Goal: Transaction & Acquisition: Purchase product/service

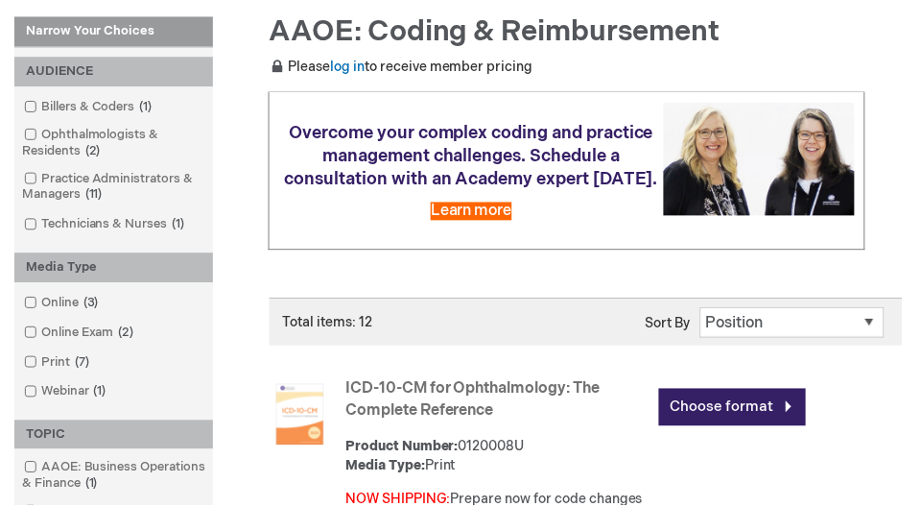
scroll to position [272, 0]
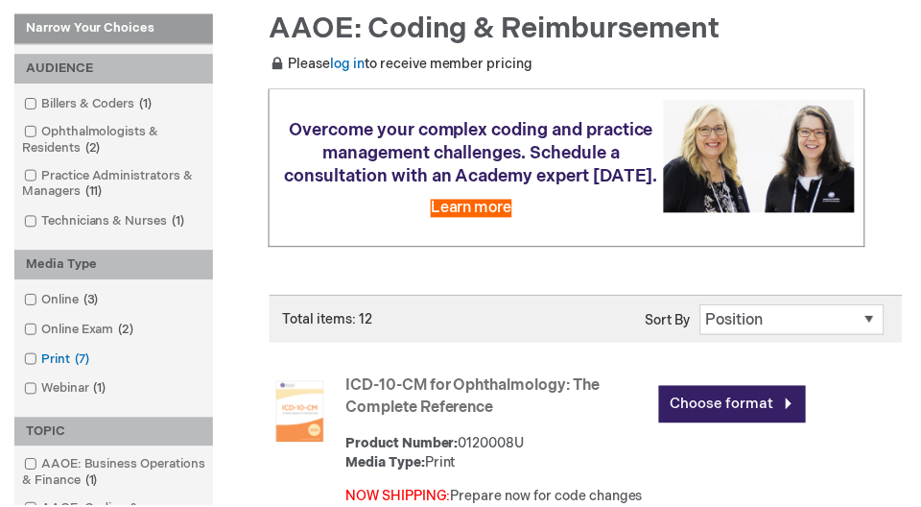
click at [59, 356] on link "Print 7 items" at bounding box center [58, 361] width 78 height 18
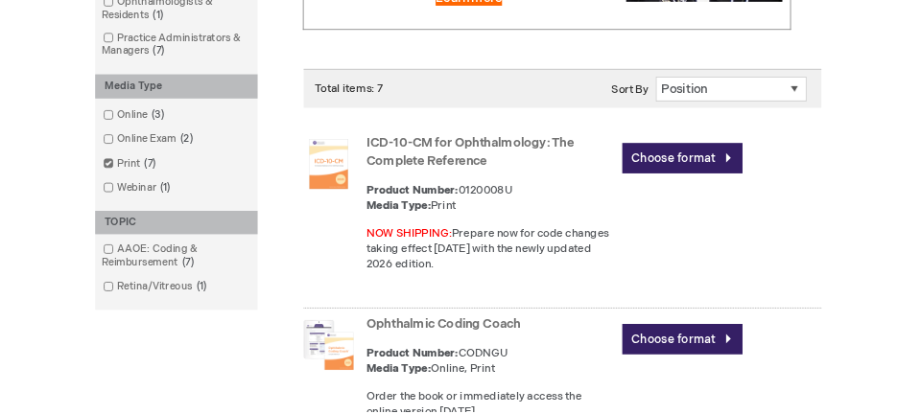
scroll to position [490, 0]
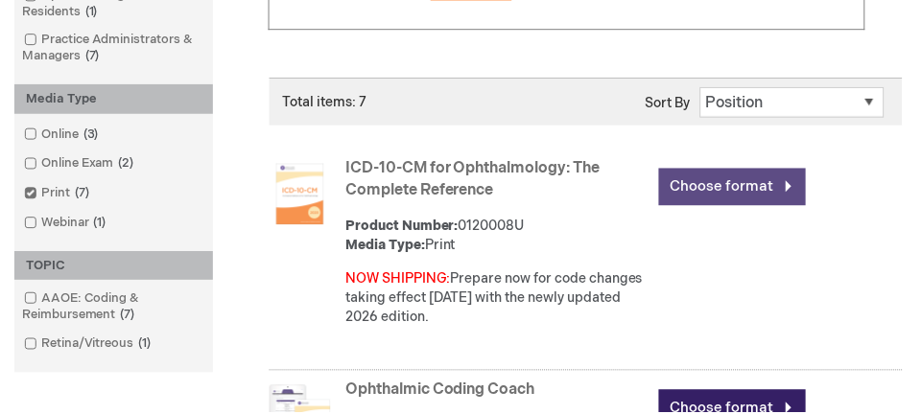
click at [745, 182] on link "Choose format" at bounding box center [736, 187] width 148 height 37
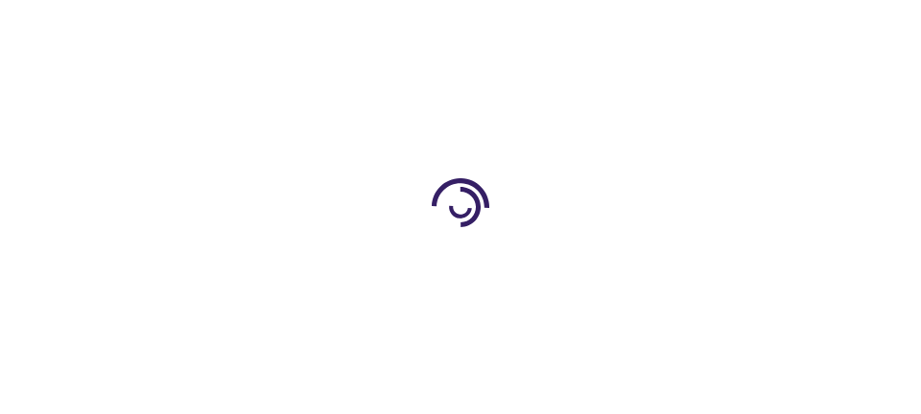
type input "0"
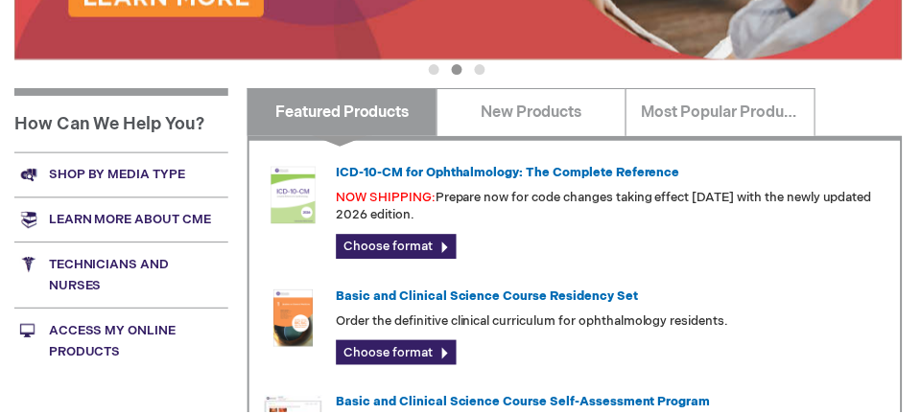
scroll to position [665, 0]
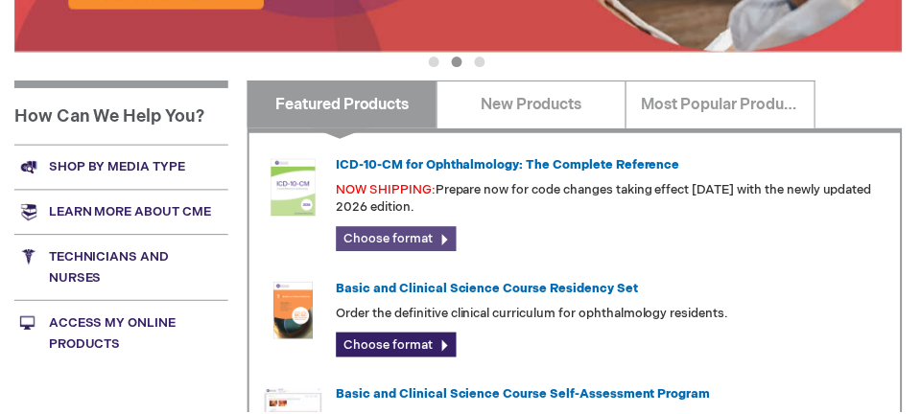
click at [422, 232] on link "Choose format" at bounding box center [398, 239] width 121 height 25
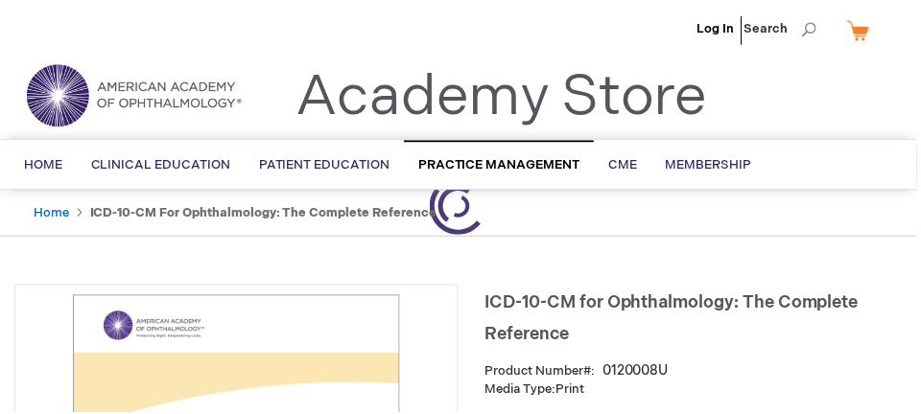
type input "0"
